Goal: Transaction & Acquisition: Purchase product/service

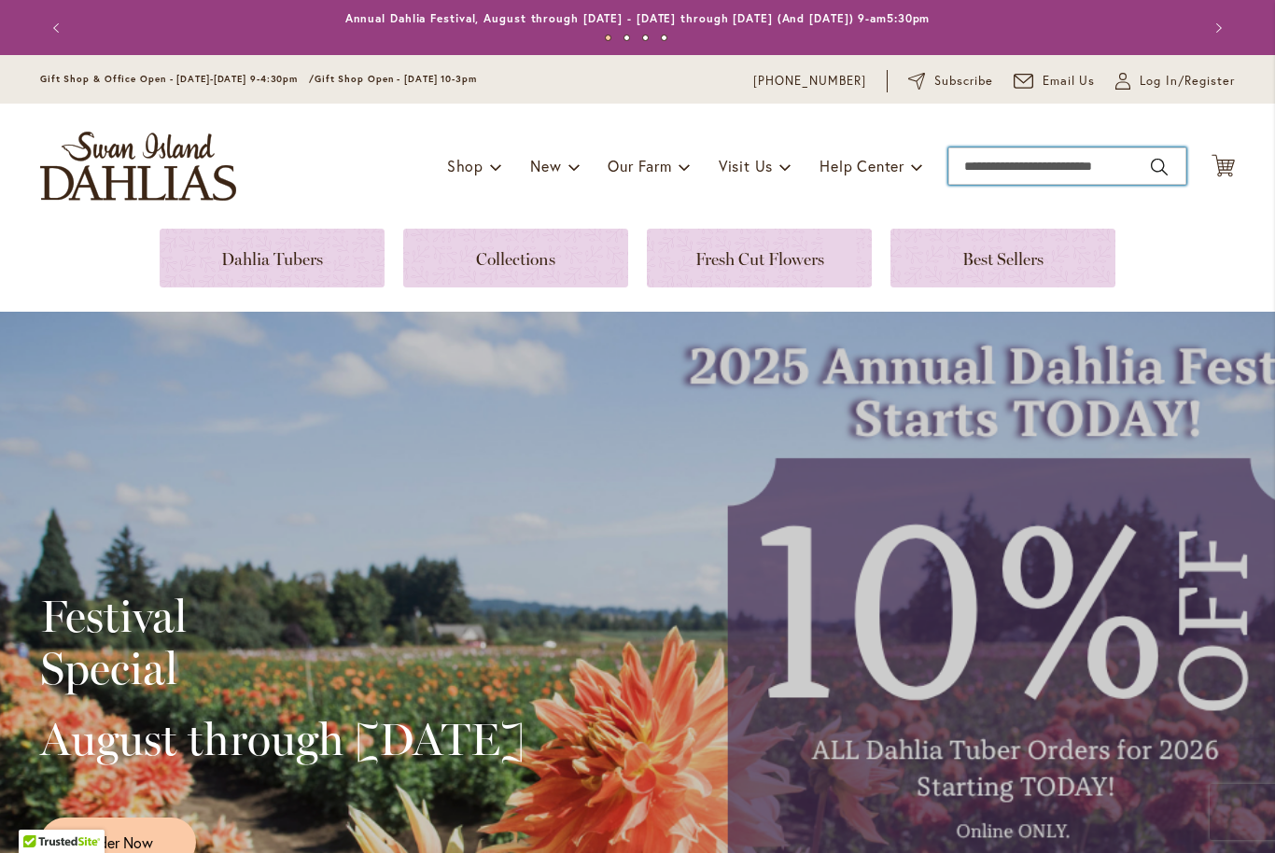
click at [985, 175] on input "Search" at bounding box center [1067, 165] width 238 height 37
type input "*"
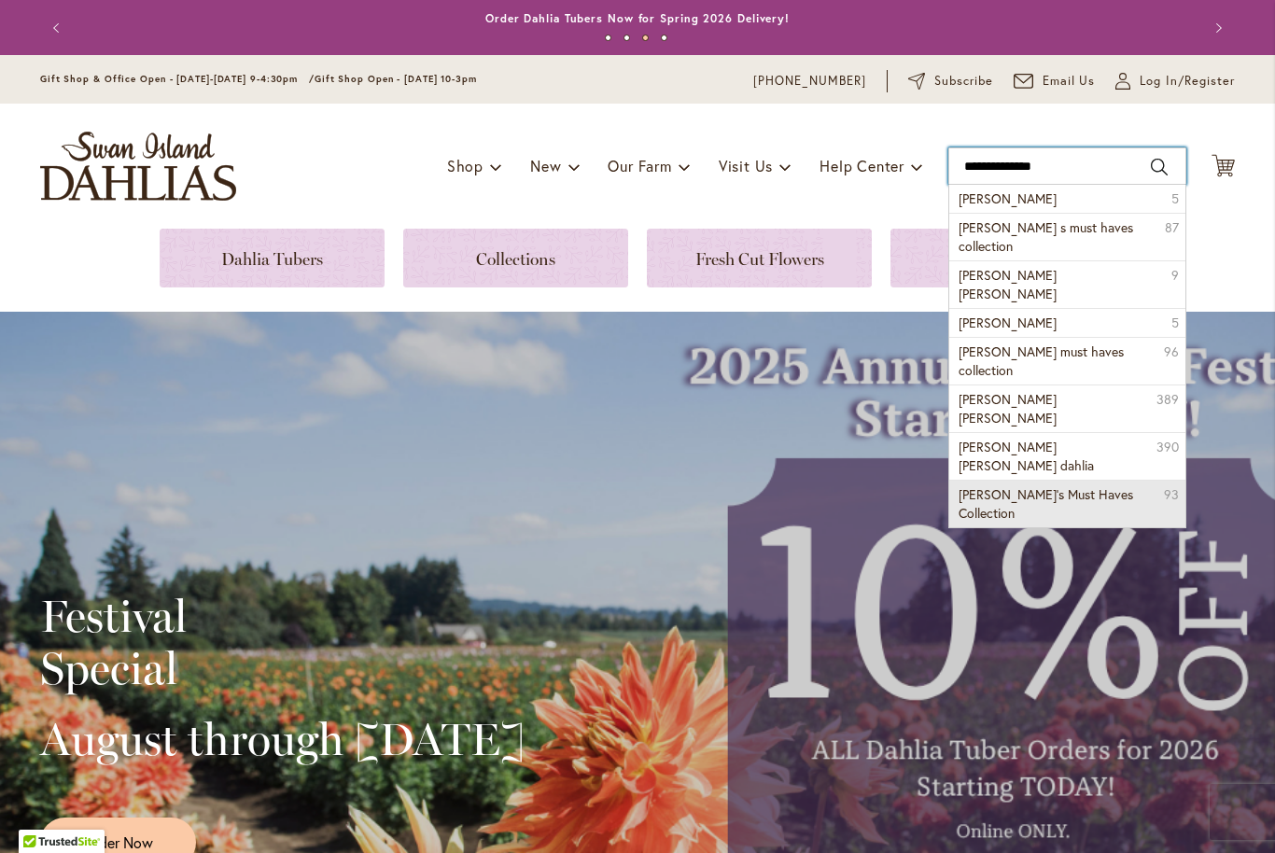
type input "**********"
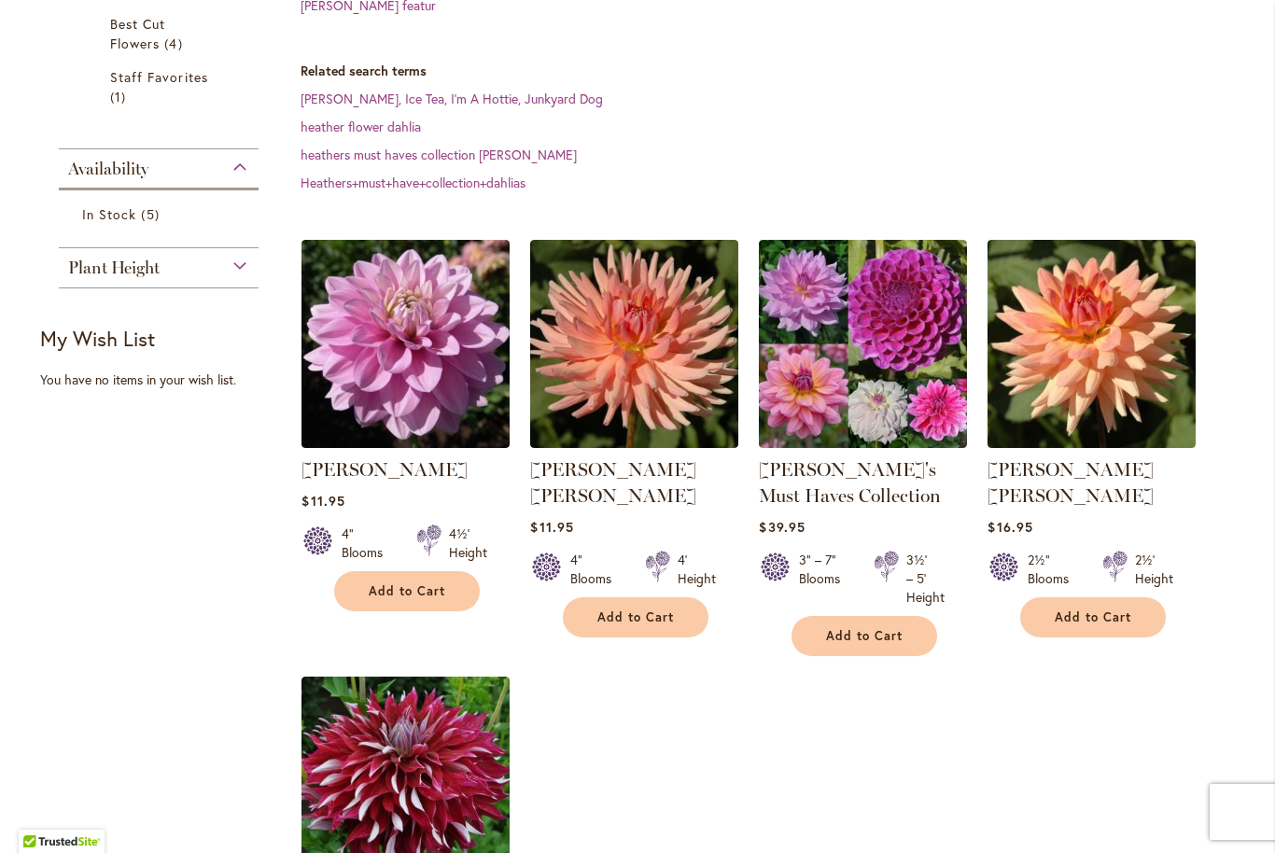
scroll to position [435, 0]
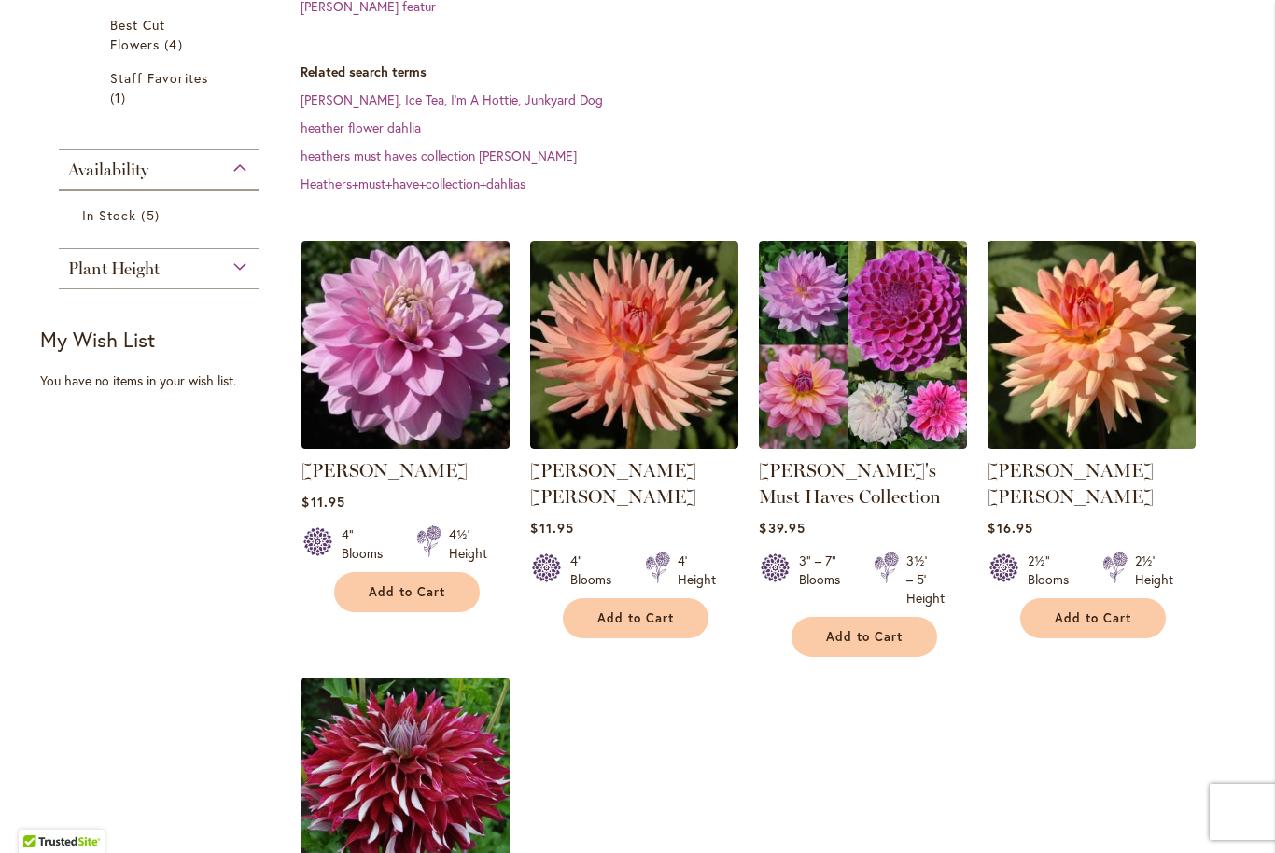
click at [398, 424] on img at bounding box center [406, 344] width 218 height 218
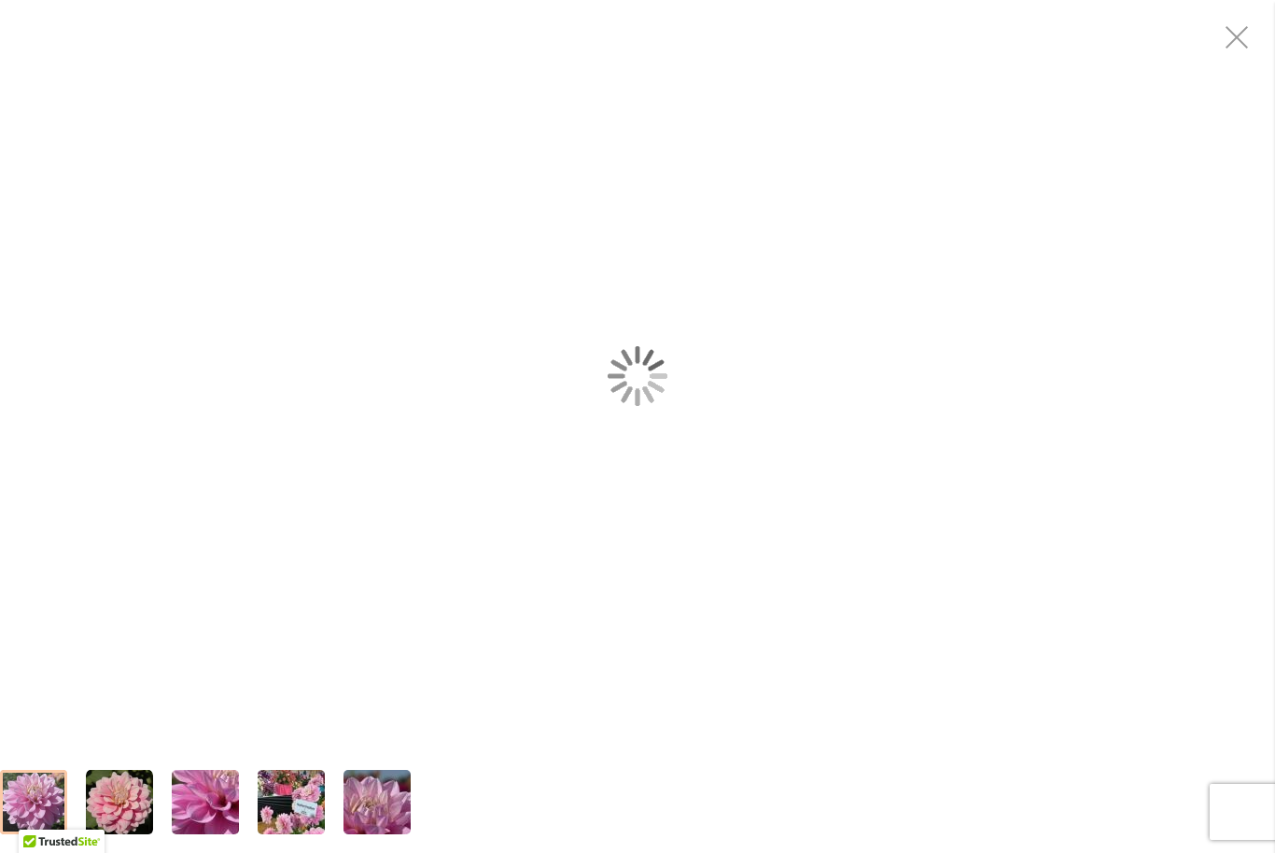
click at [413, 397] on div "HEATHER FEATHER" at bounding box center [637, 375] width 1275 height 751
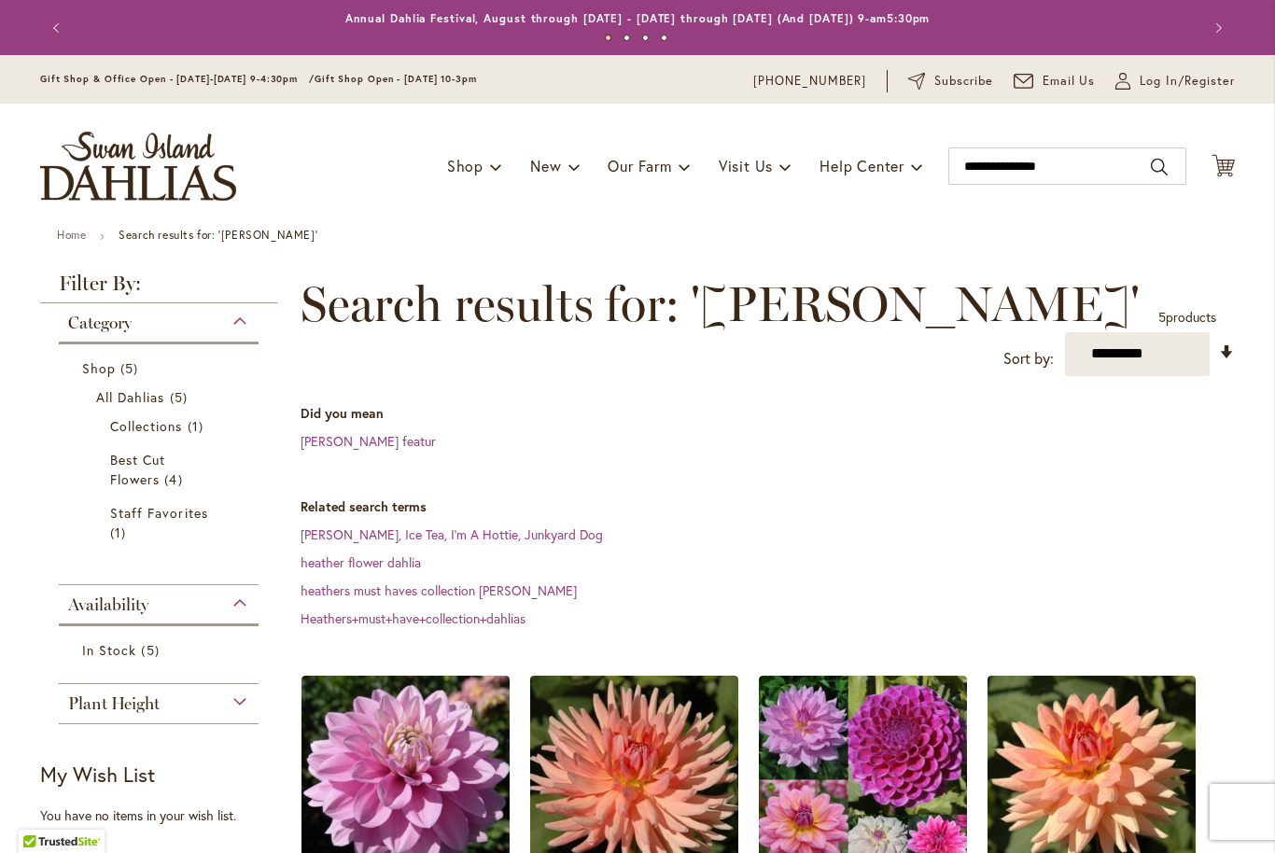
click at [478, 225] on div "Toggle Nav Shop Dahlia Tubers Collections Fresh Cut Dahlias Gardening Supplies …" at bounding box center [637, 166] width 1232 height 125
click at [491, 206] on div "Toggle Nav Shop Dahlia Tubers Collections Fresh Cut Dahlias Gardening Supplies …" at bounding box center [637, 166] width 1232 height 125
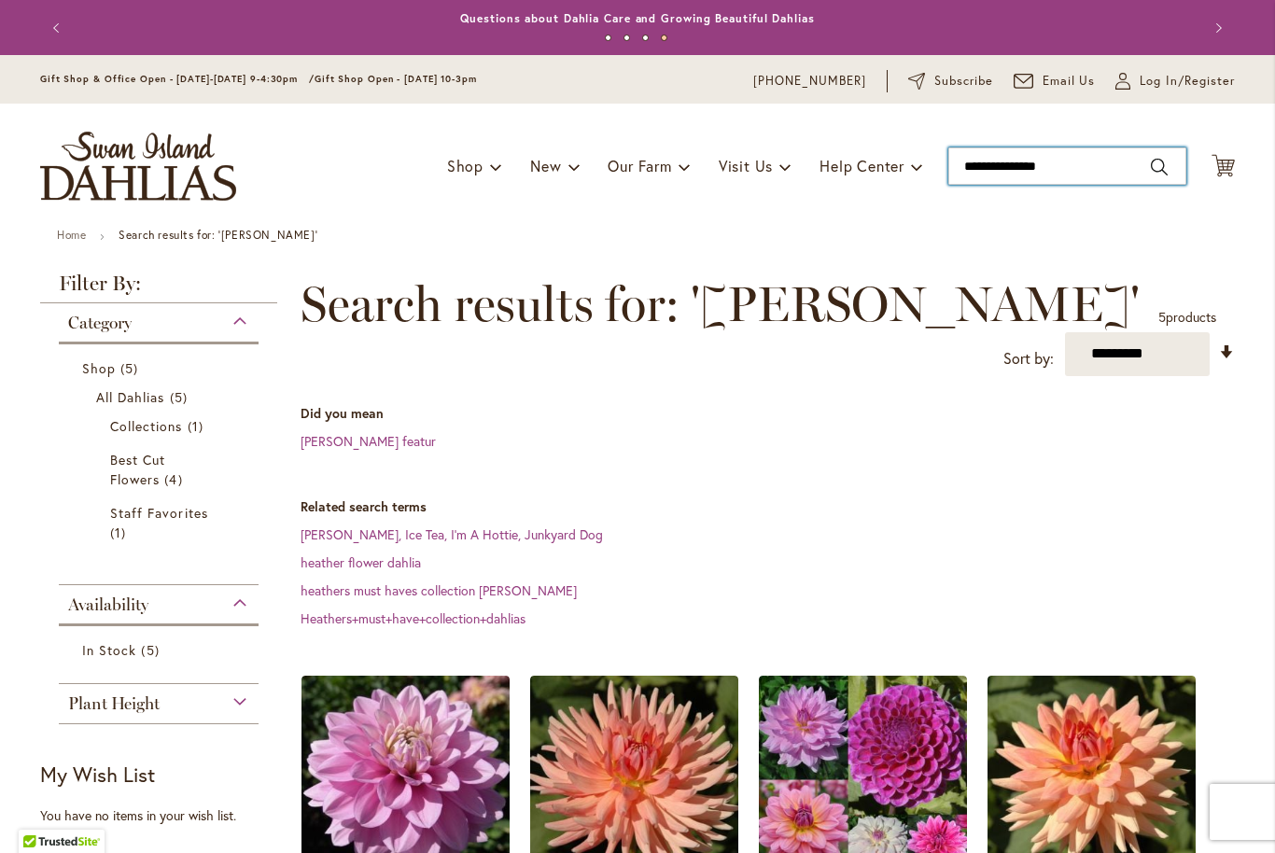
click at [1104, 173] on input "**********" at bounding box center [1067, 165] width 238 height 37
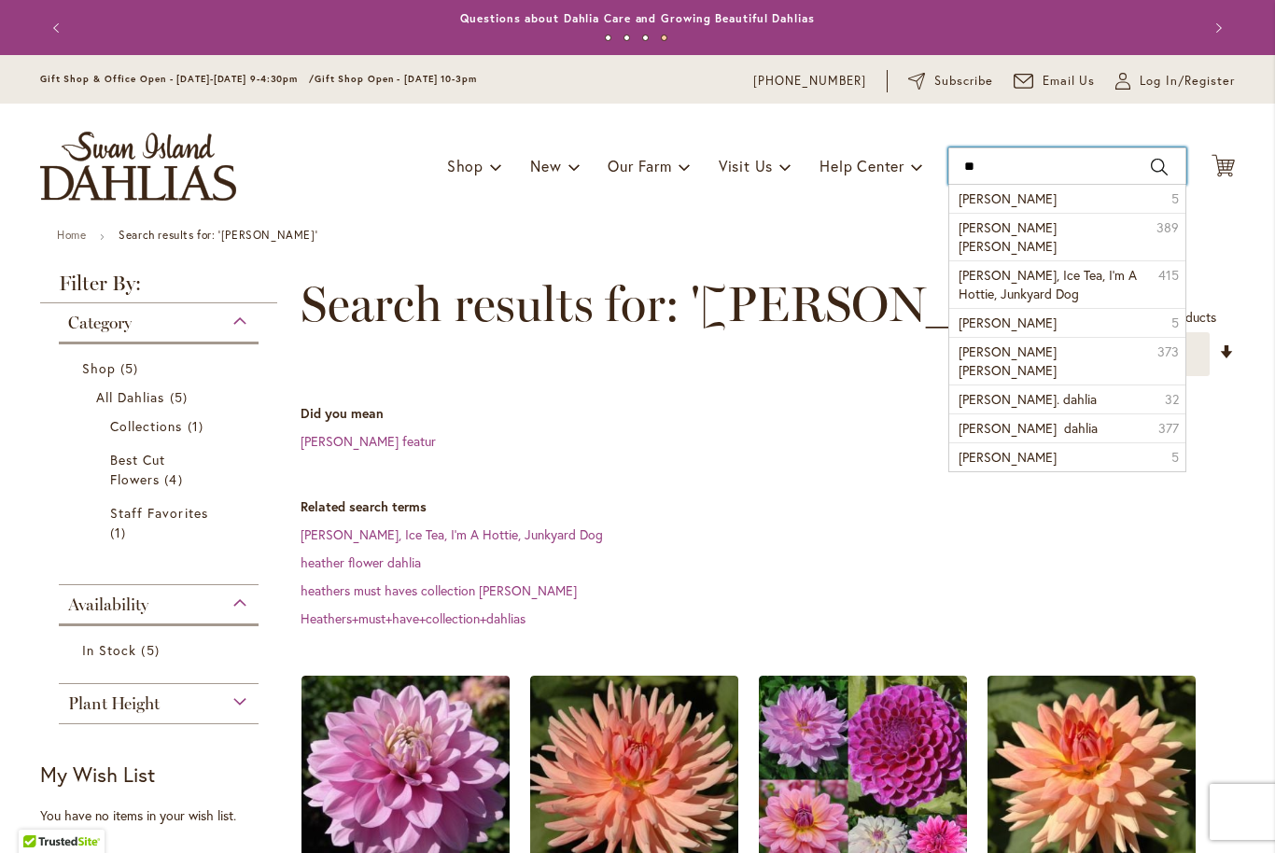
type input "*"
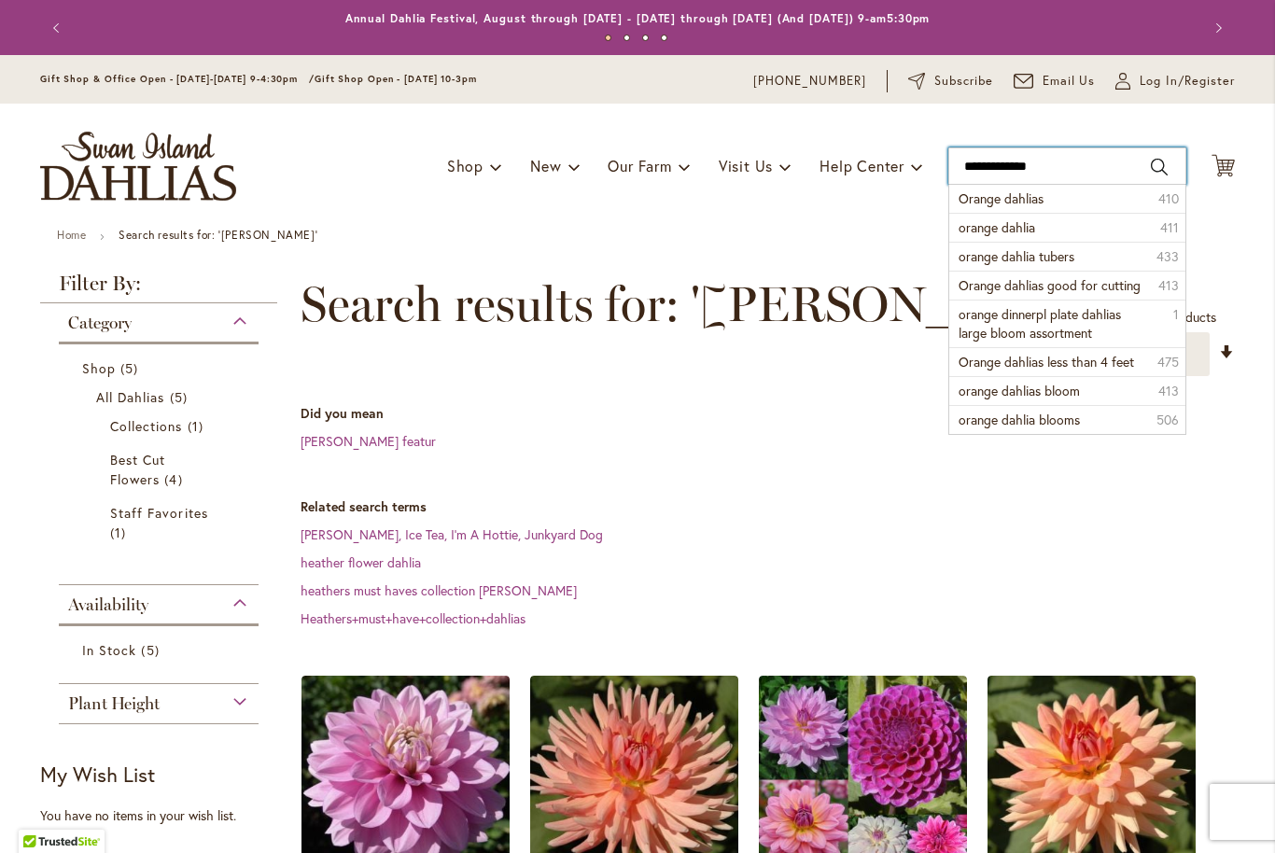
type input "**********"
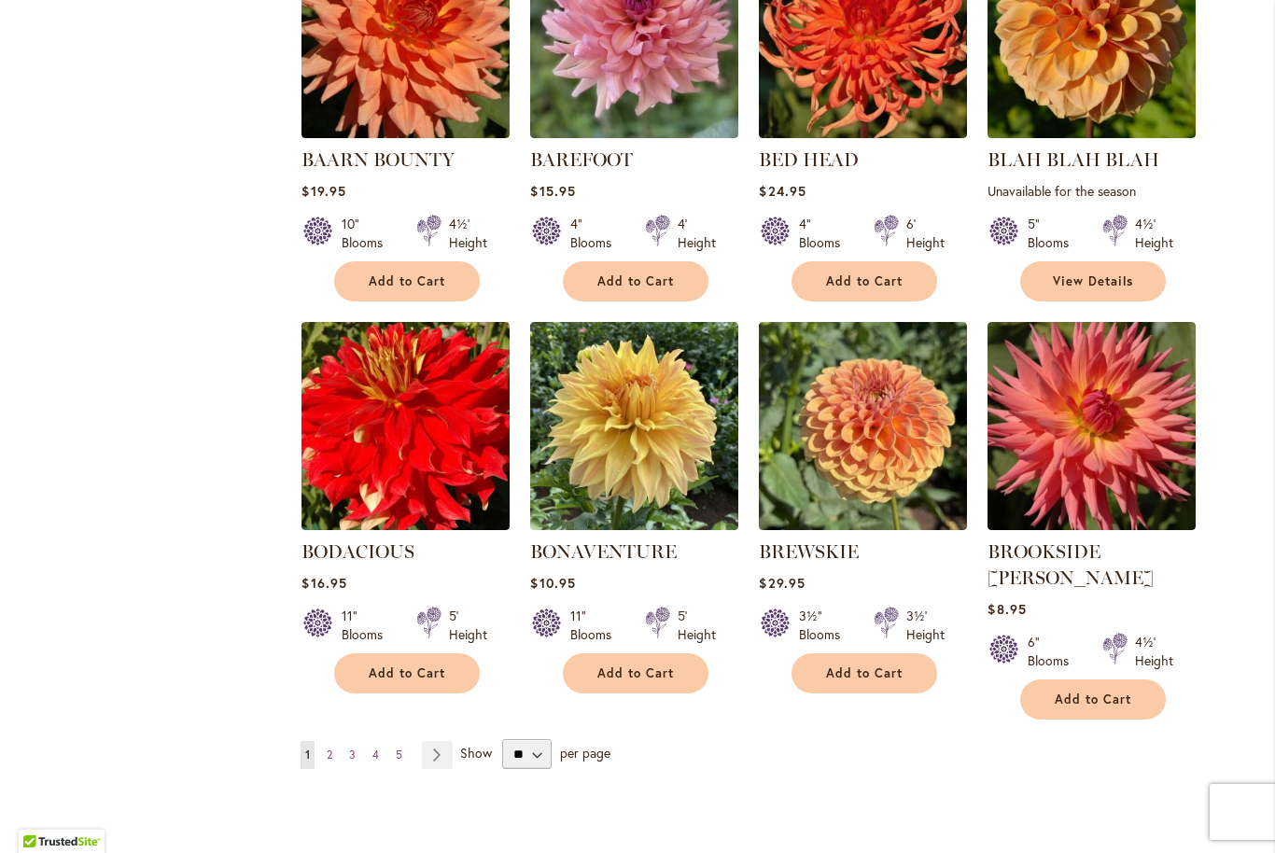
scroll to position [1307, 0]
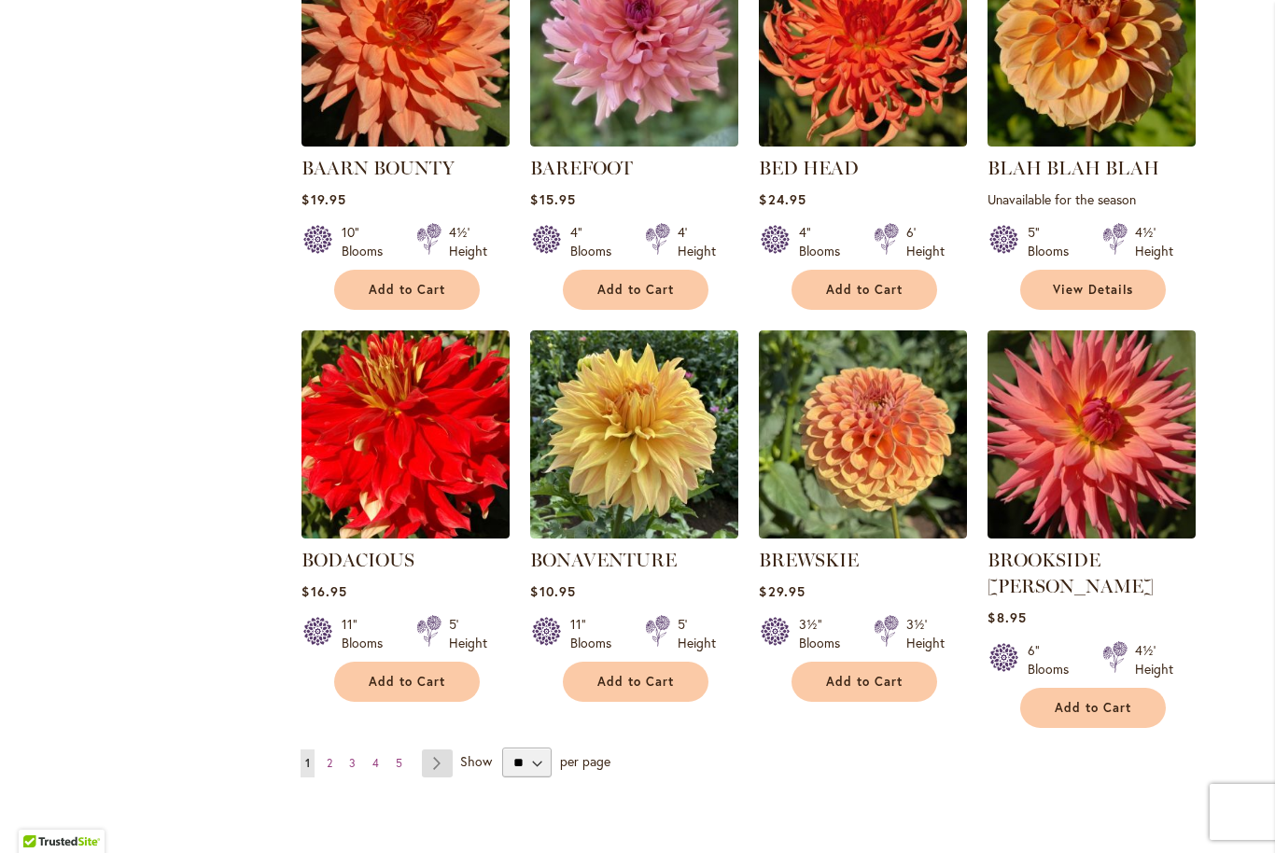
click at [442, 749] on link "Page Next" at bounding box center [437, 763] width 31 height 28
click at [438, 749] on link "Page Next" at bounding box center [437, 763] width 31 height 28
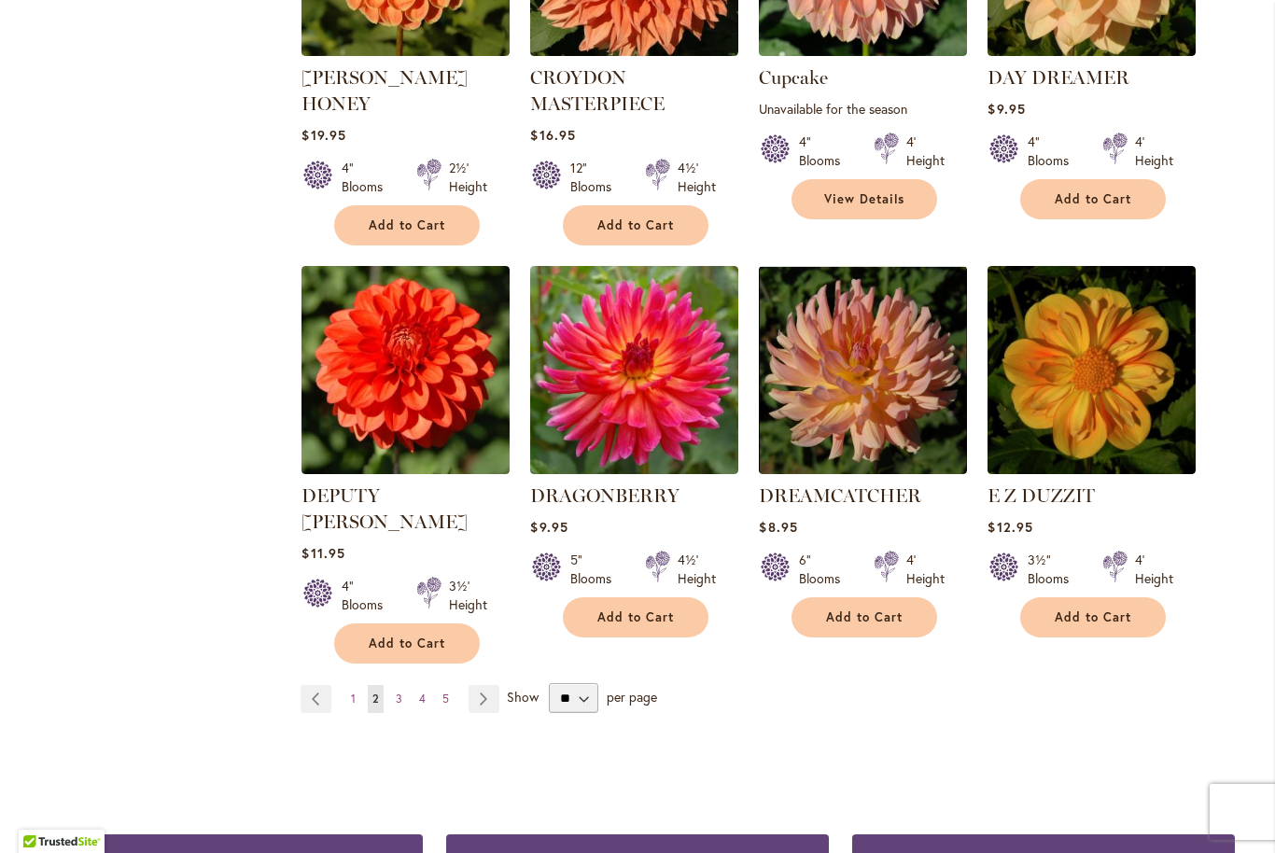
scroll to position [1387, 0]
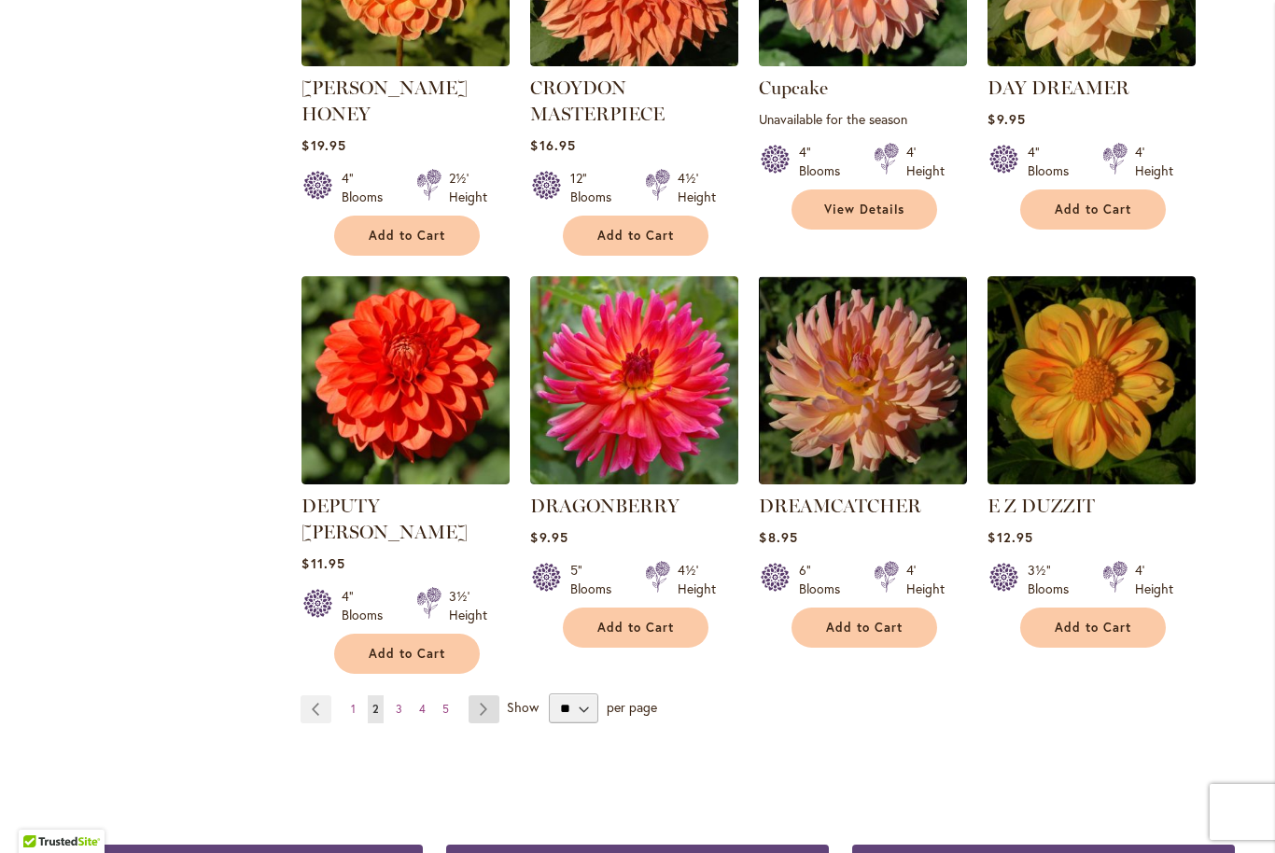
click at [483, 695] on link "Page Next" at bounding box center [484, 709] width 31 height 28
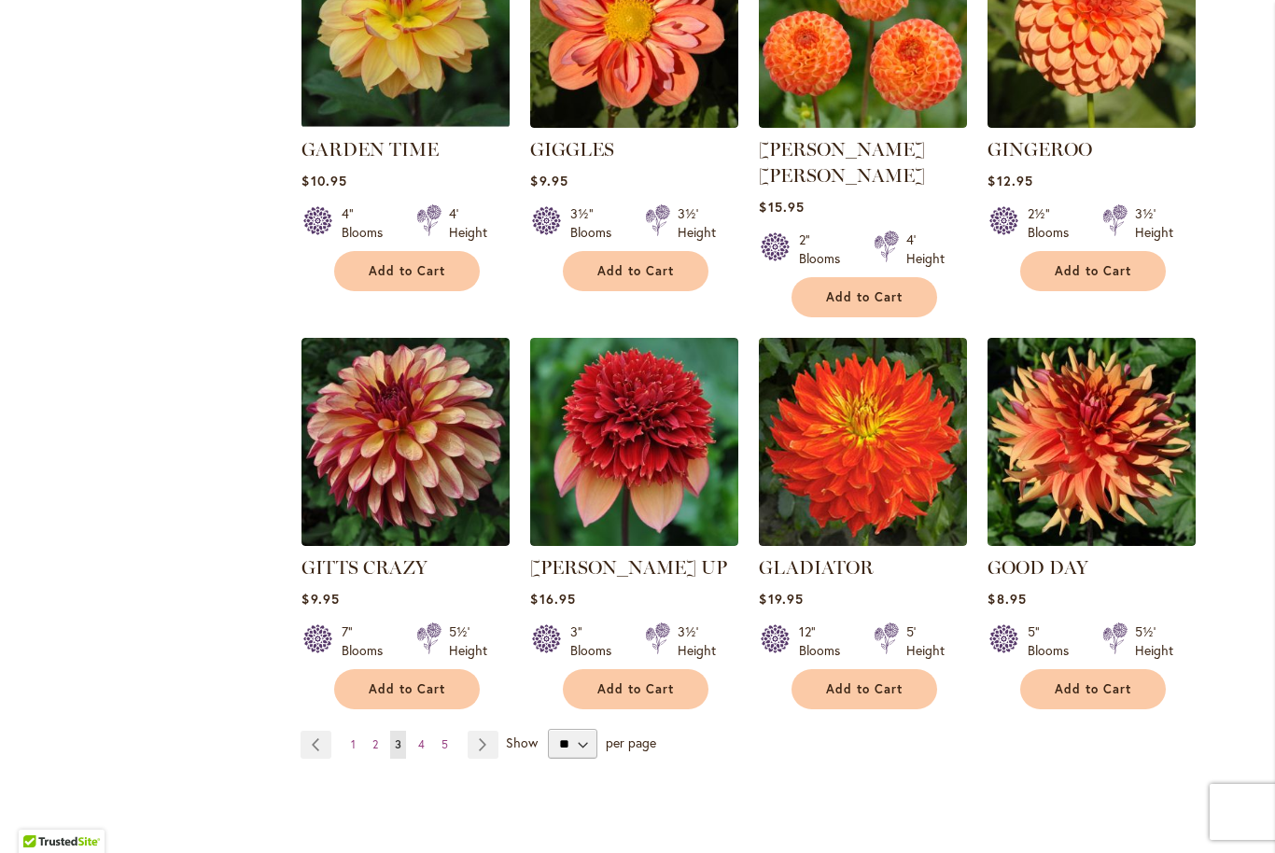
scroll to position [1339, 0]
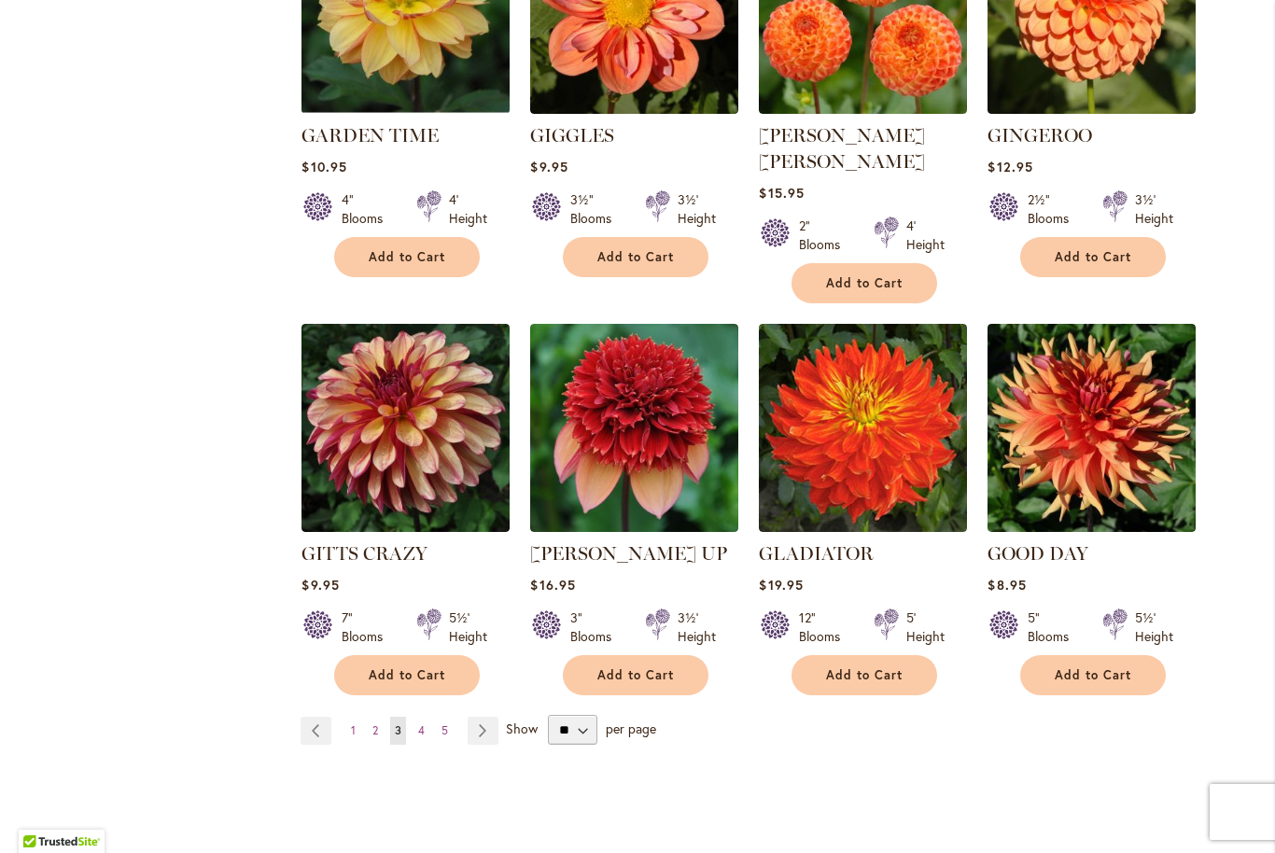
click at [520, 720] on span "Show" at bounding box center [522, 729] width 32 height 18
click at [548, 715] on select "** ** ** **" at bounding box center [572, 730] width 49 height 30
click at [476, 717] on link "Page Next" at bounding box center [483, 731] width 31 height 28
click at [479, 717] on link "Page Next" at bounding box center [483, 731] width 31 height 28
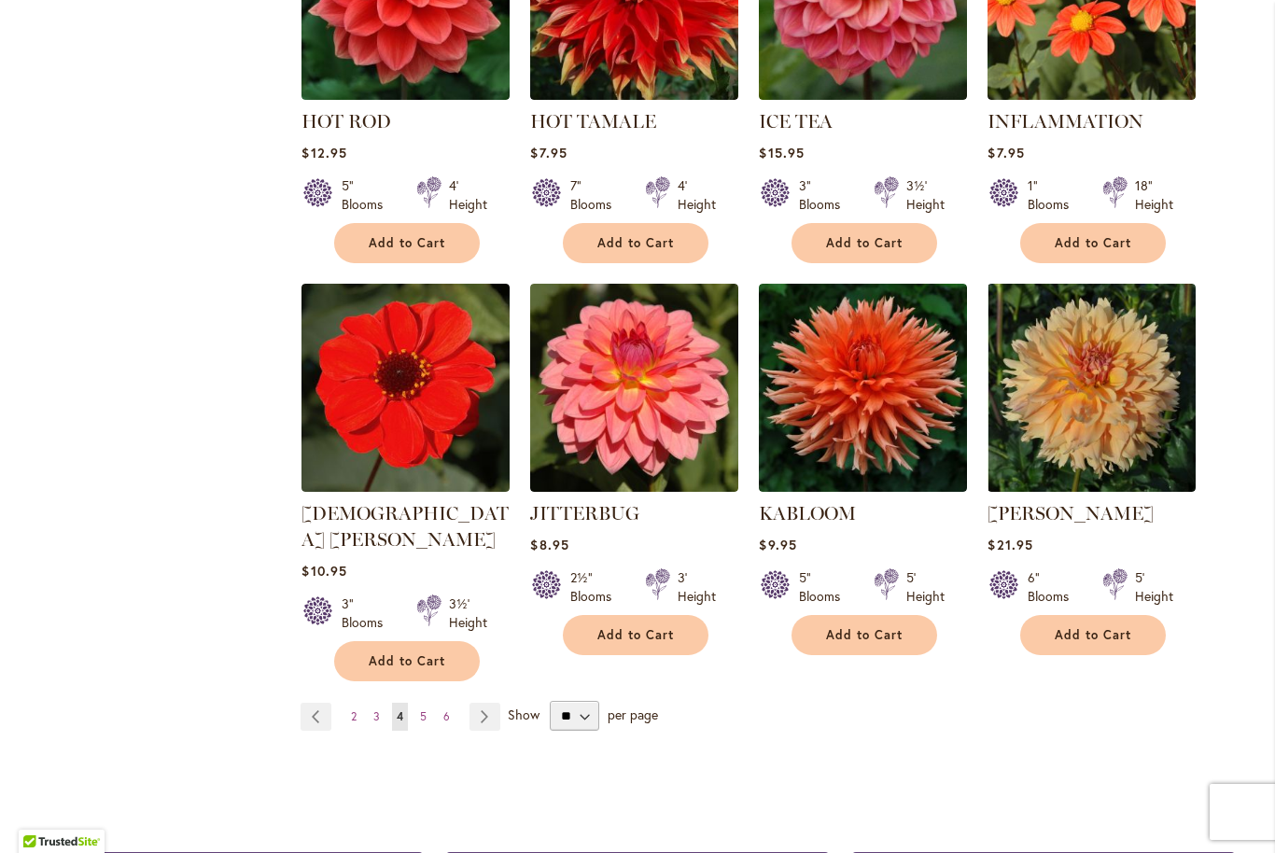
scroll to position [1360, 0]
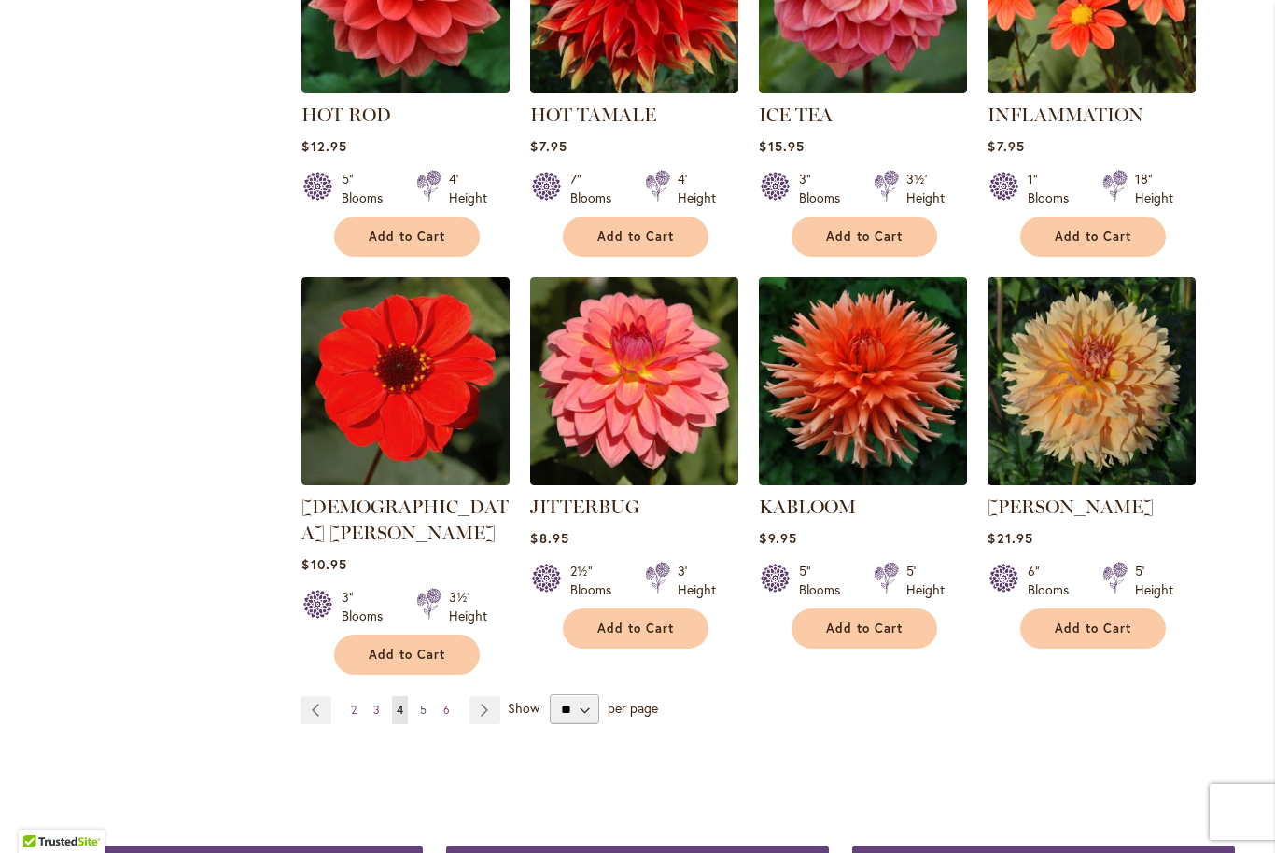
click at [430, 696] on link "Page 5" at bounding box center [423, 710] width 16 height 28
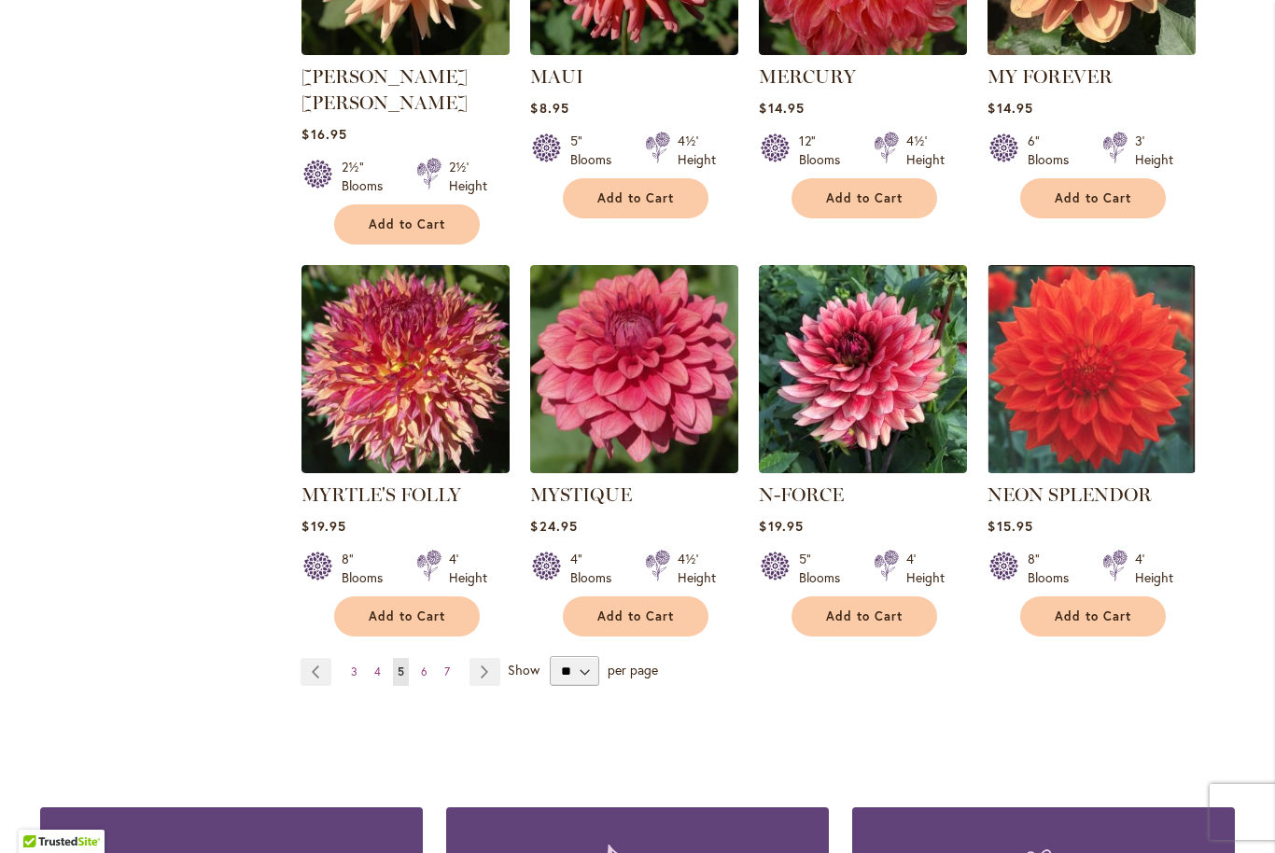
scroll to position [1369, 0]
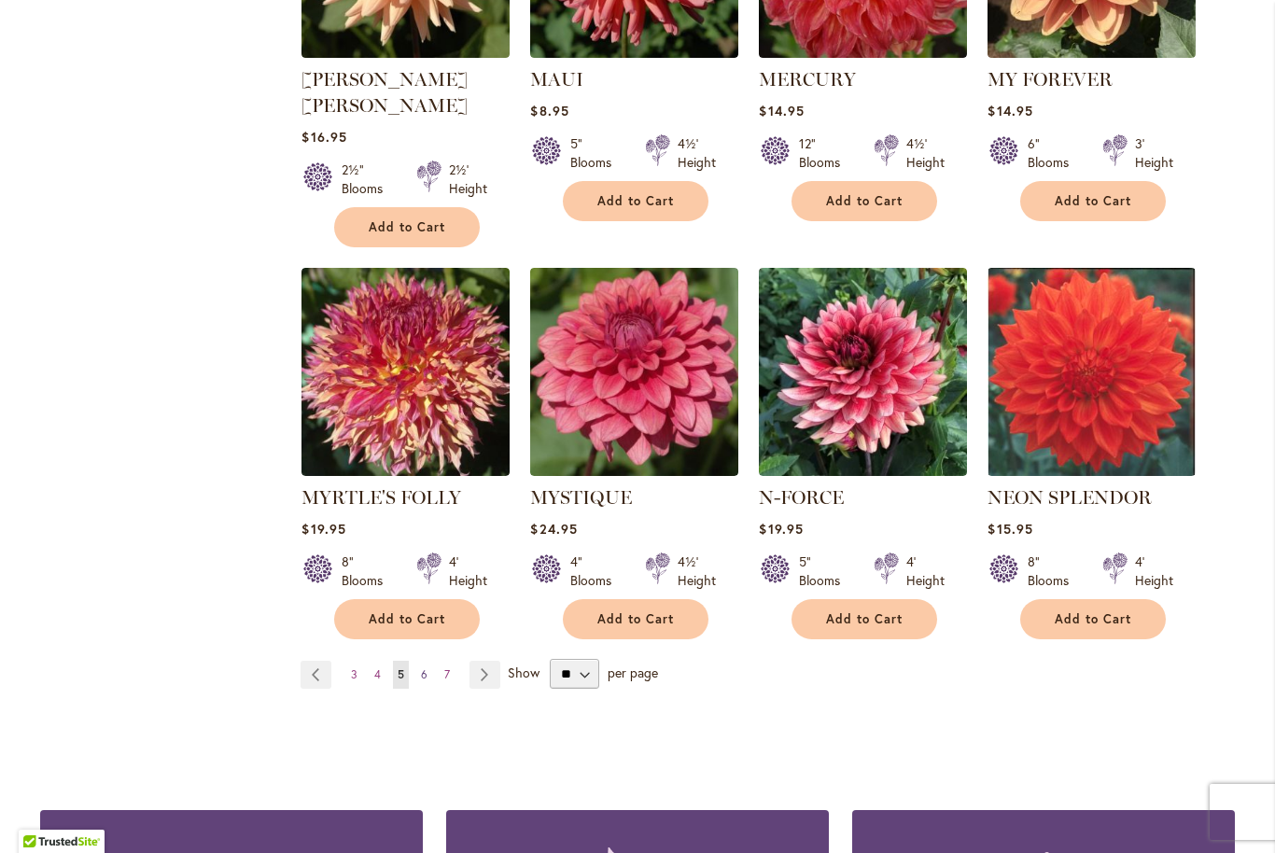
click at [428, 661] on link "Page 6" at bounding box center [424, 675] width 16 height 28
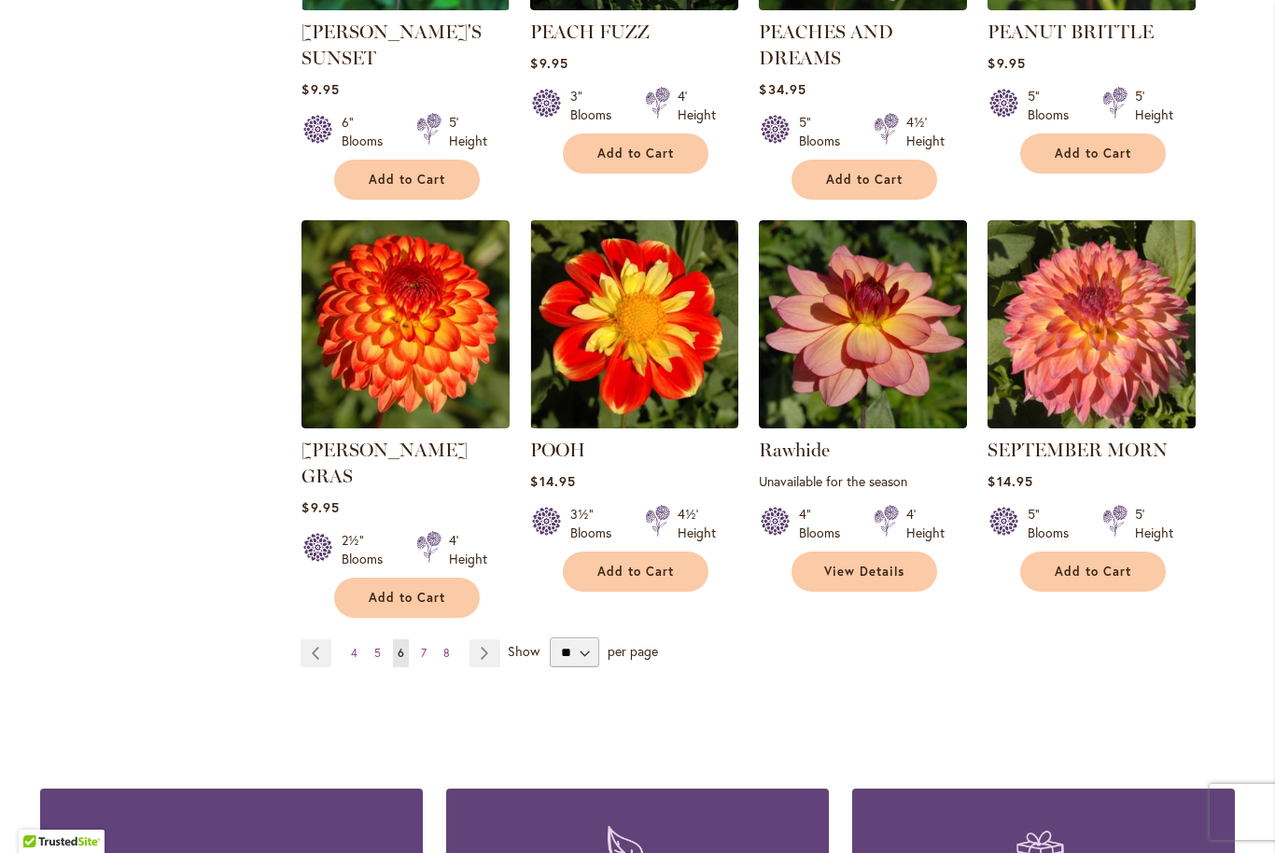
scroll to position [1399, 0]
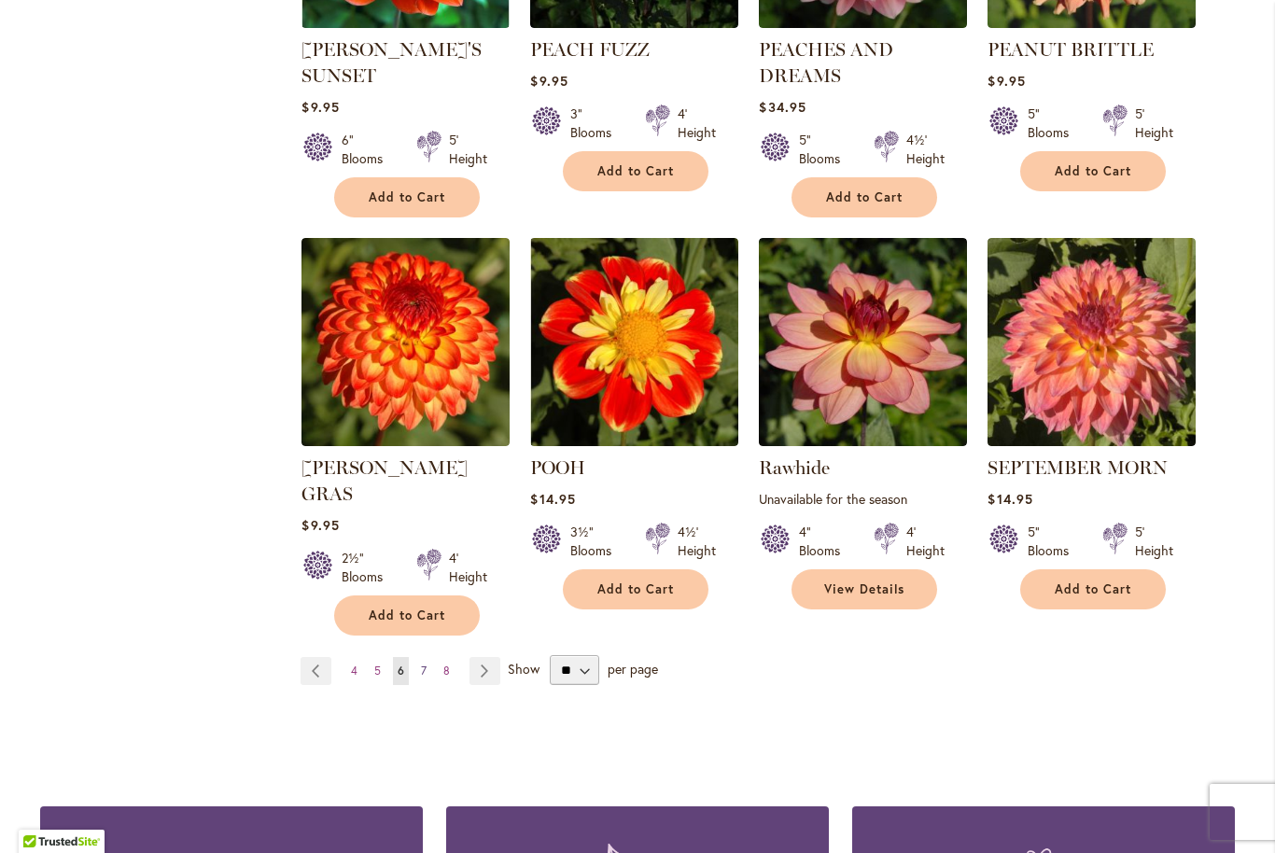
click at [427, 657] on link "Page 7" at bounding box center [423, 671] width 15 height 28
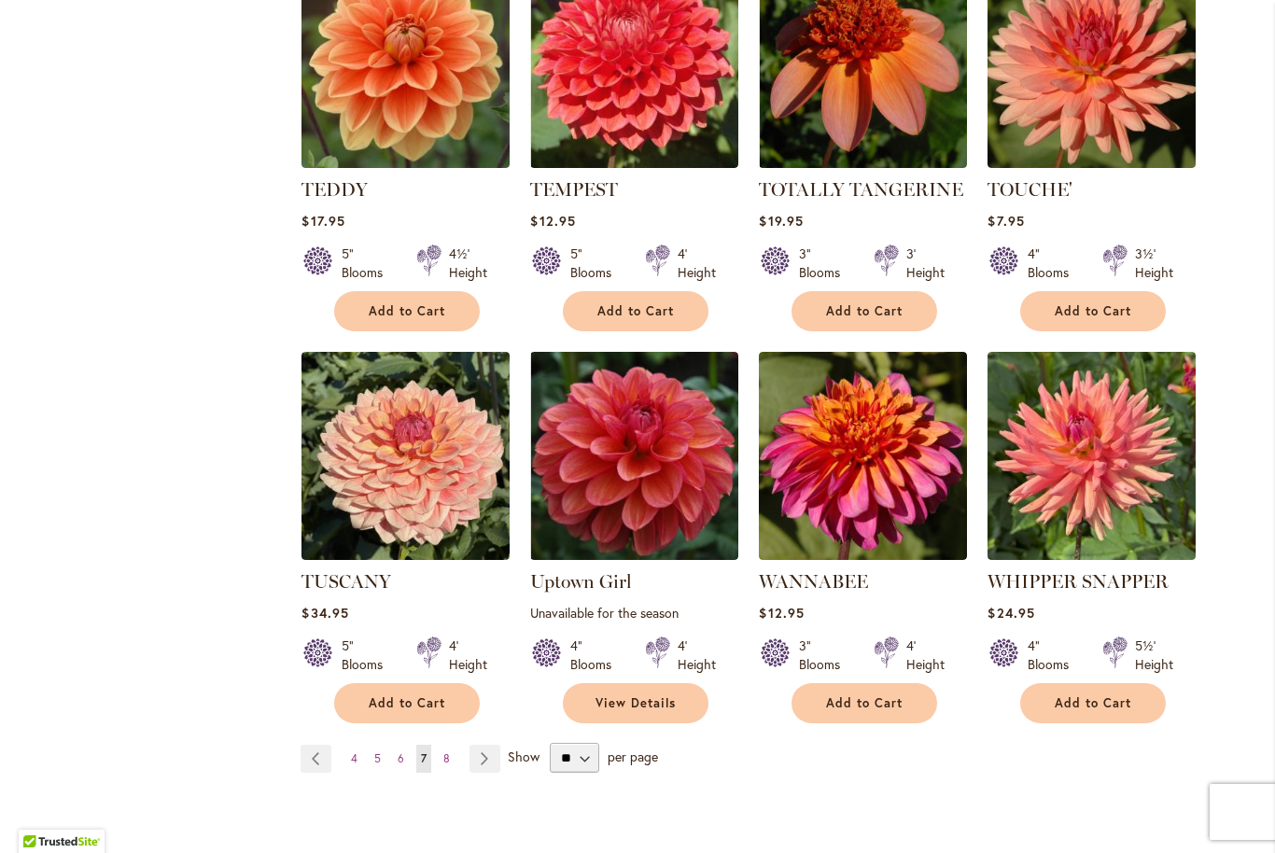
scroll to position [1324, 0]
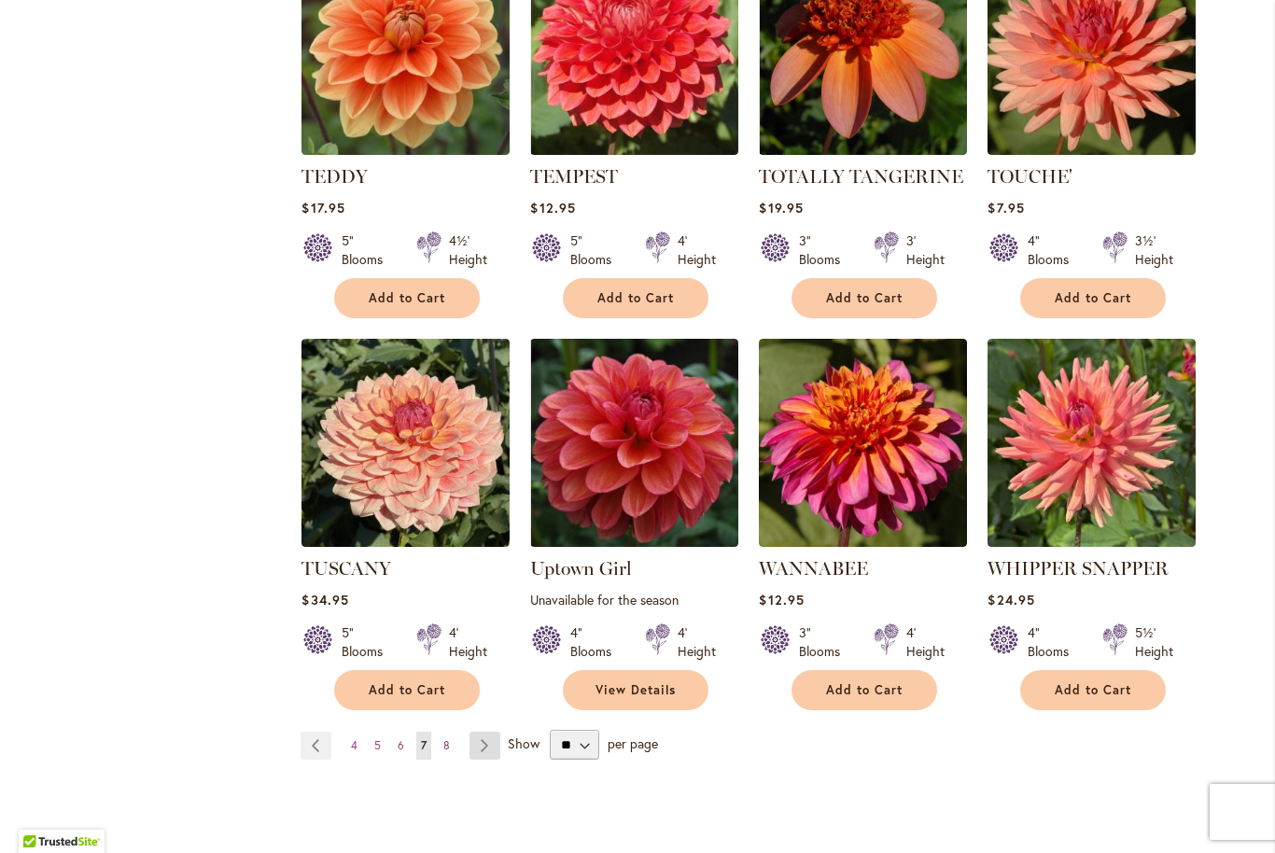
click at [481, 732] on link "Page Next" at bounding box center [484, 746] width 31 height 28
